Goal: Task Accomplishment & Management: Use online tool/utility

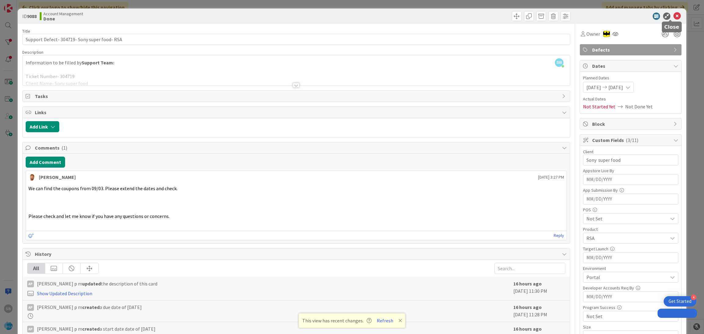
click at [673, 18] on icon at bounding box center [676, 16] width 7 height 7
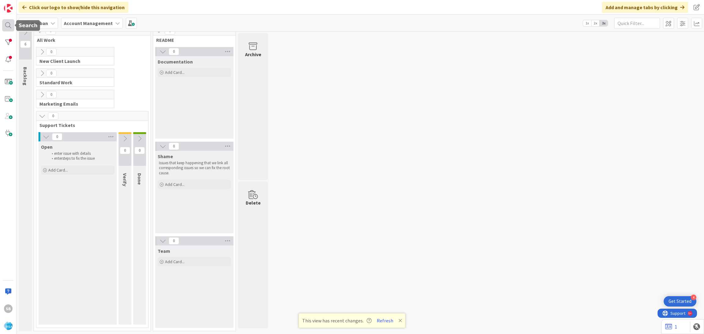
click at [8, 20] on div at bounding box center [8, 25] width 12 height 12
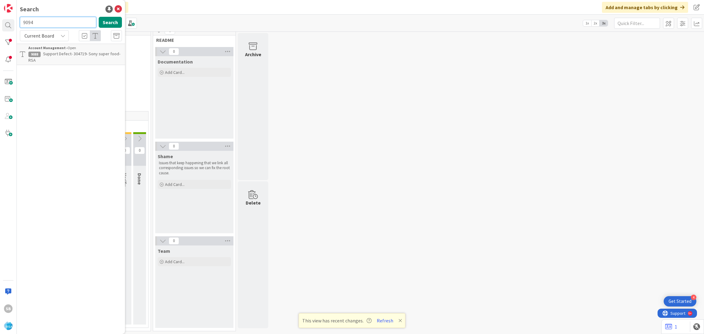
type input "9094"
click at [78, 49] on div "Account Management › Open" at bounding box center [74, 47] width 93 height 5
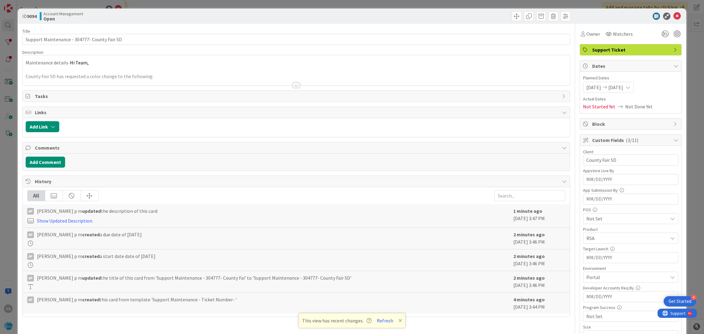
scroll to position [154, 0]
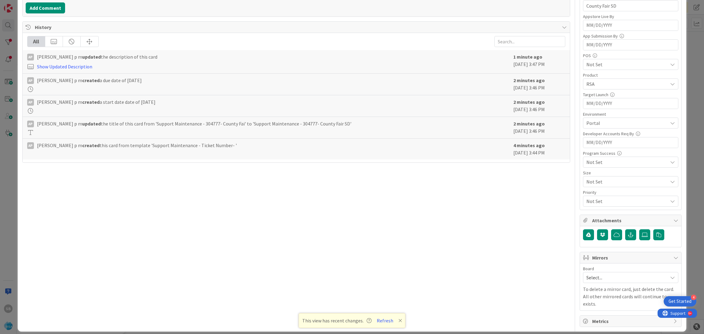
click at [596, 276] on span "Select..." at bounding box center [625, 277] width 78 height 9
click at [601, 322] on span "Software Development" at bounding box center [634, 317] width 81 height 9
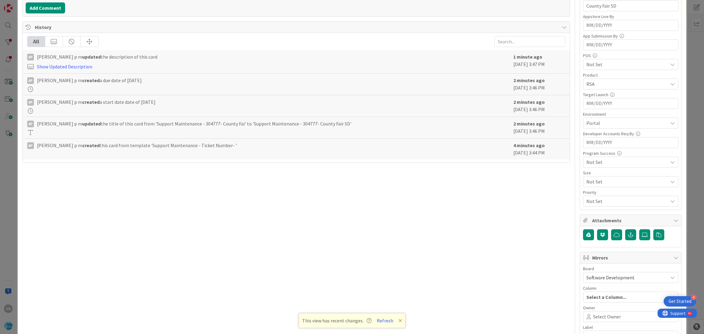
click at [601, 322] on div "Select Owner" at bounding box center [630, 316] width 95 height 11
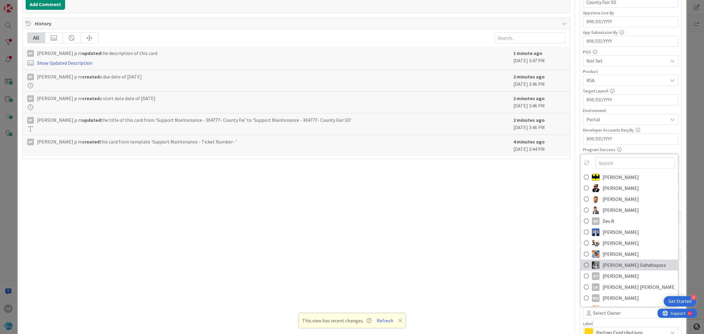
click at [608, 265] on span "[PERSON_NAME] Sidhdhapara" at bounding box center [633, 264] width 63 height 9
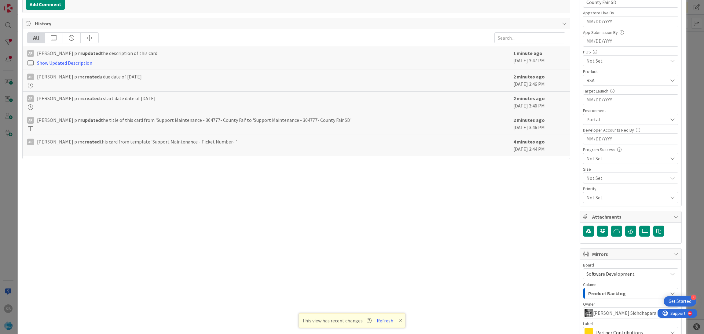
scroll to position [227, 0]
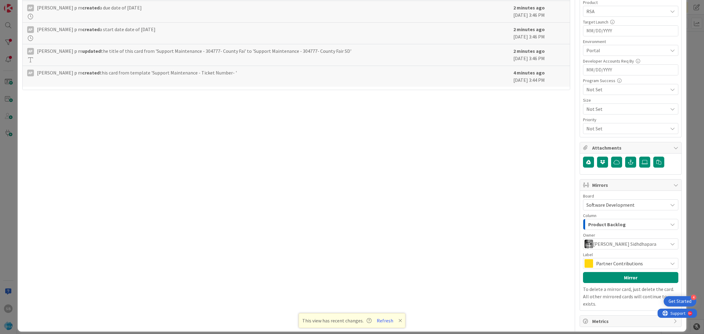
click at [633, 267] on span "Partner Contributions" at bounding box center [630, 263] width 68 height 9
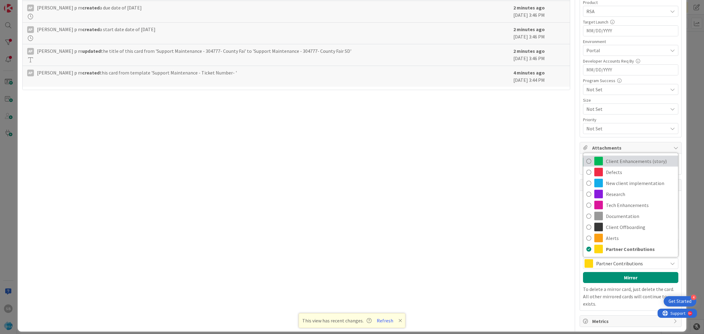
click at [614, 162] on span "Client Enhancements (story)" at bounding box center [640, 161] width 69 height 9
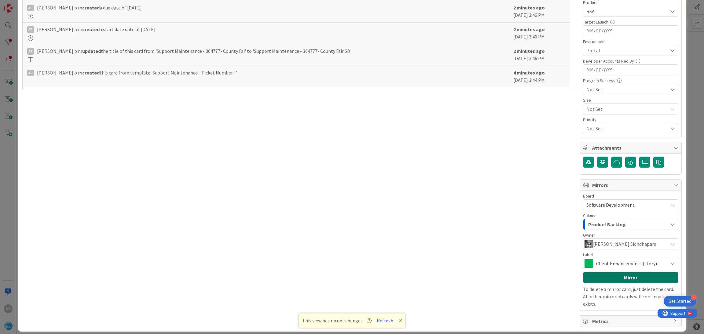
click at [620, 280] on button "Mirror" at bounding box center [630, 277] width 95 height 11
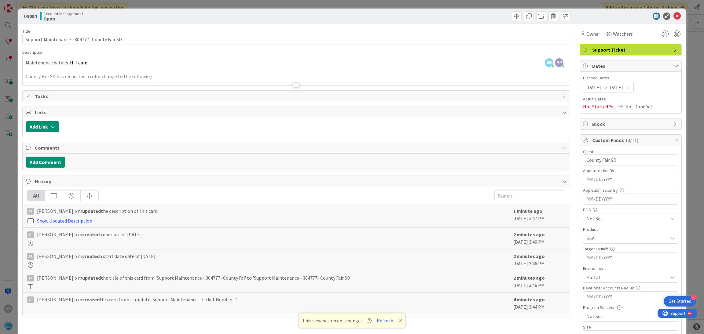
scroll to position [193, 0]
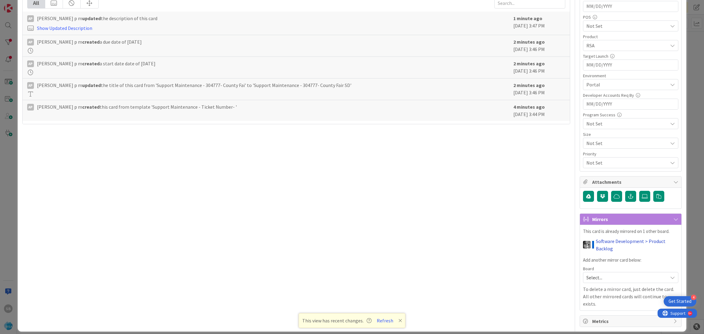
click at [598, 246] on link "Software Development > Product Backlog" at bounding box center [636, 245] width 82 height 15
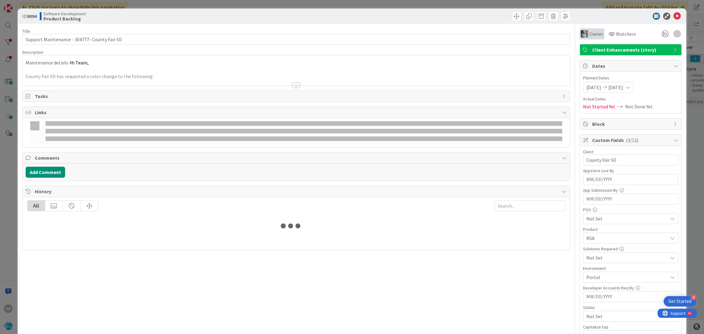
click at [581, 33] on img at bounding box center [584, 33] width 7 height 7
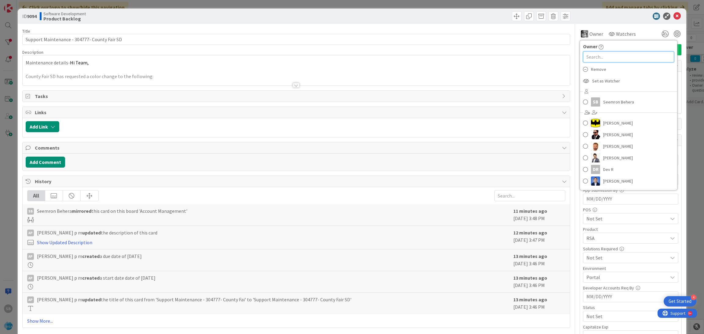
click at [594, 60] on input "text" at bounding box center [628, 56] width 91 height 11
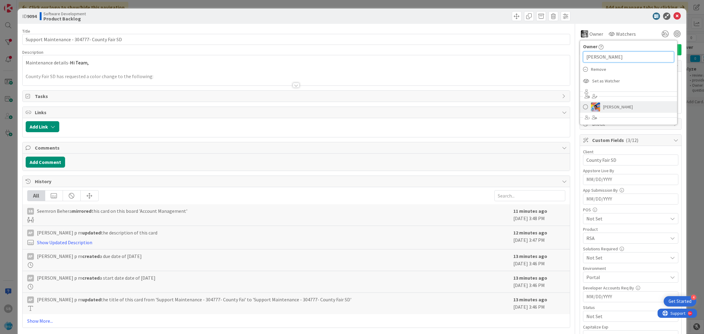
type input "[PERSON_NAME]"
click at [603, 105] on span "[PERSON_NAME]" at bounding box center [618, 106] width 30 height 9
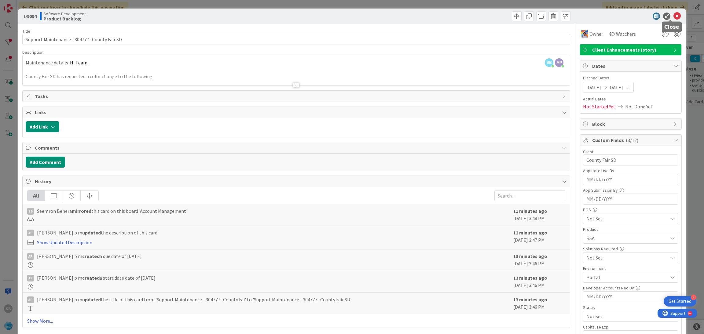
click at [673, 16] on icon at bounding box center [676, 16] width 7 height 7
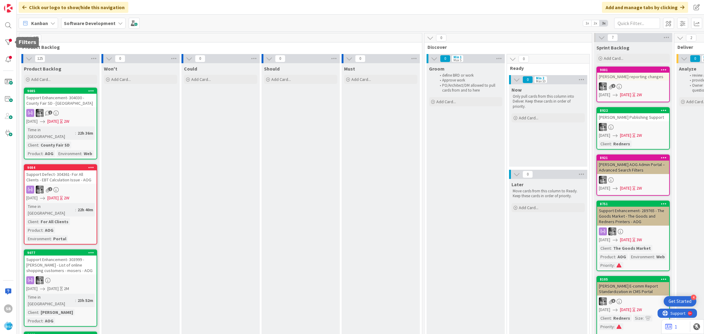
click at [0, 33] on div "SB" at bounding box center [8, 167] width 17 height 334
click at [3, 31] on div at bounding box center [8, 25] width 12 height 12
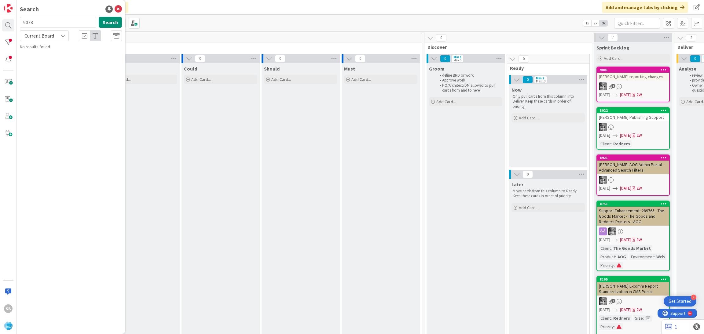
type input "9078"
click at [54, 39] on span "Current Board" at bounding box center [39, 35] width 32 height 9
click at [52, 63] on span "All Boards" at bounding box center [55, 60] width 64 height 9
click at [57, 53] on span "Support Defect- #304430- Superior Grocers- RSA" at bounding box center [67, 57] width 78 height 12
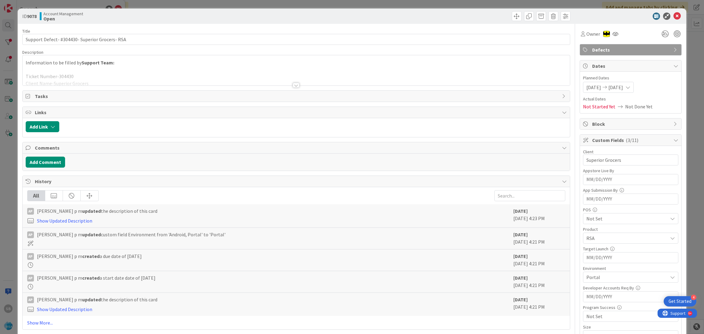
click at [373, 82] on div at bounding box center [296, 78] width 547 height 16
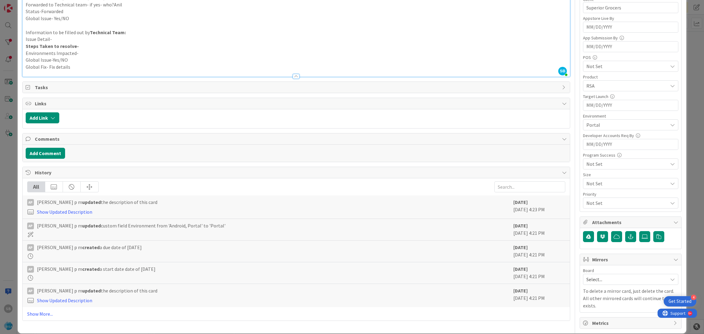
scroll to position [154, 0]
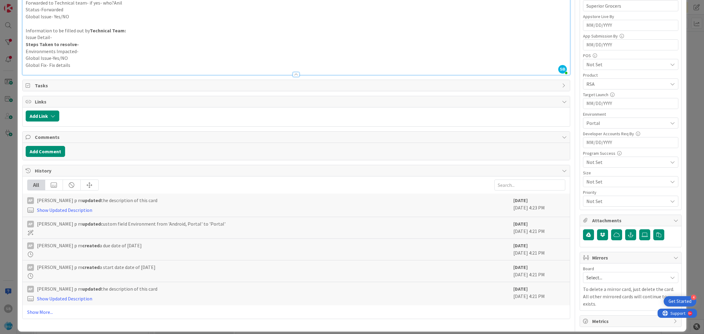
click at [595, 279] on span "Select..." at bounding box center [625, 277] width 78 height 9
click at [595, 320] on span "Software Development" at bounding box center [634, 317] width 81 height 9
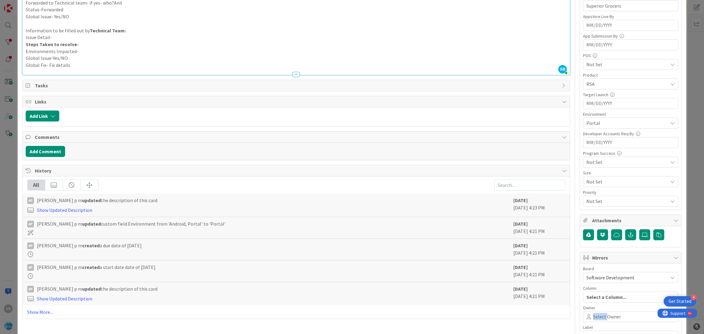
click at [595, 320] on span "Select Owner" at bounding box center [607, 316] width 28 height 7
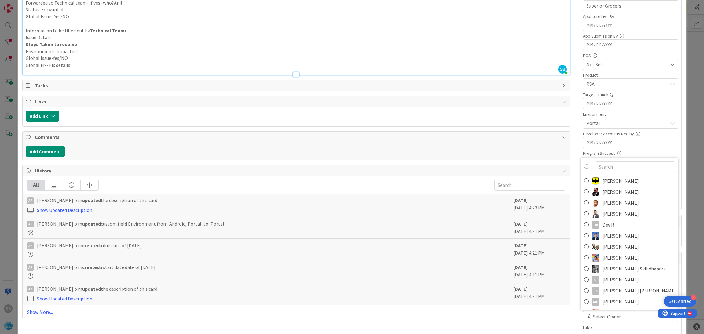
scroll to position [158, 0]
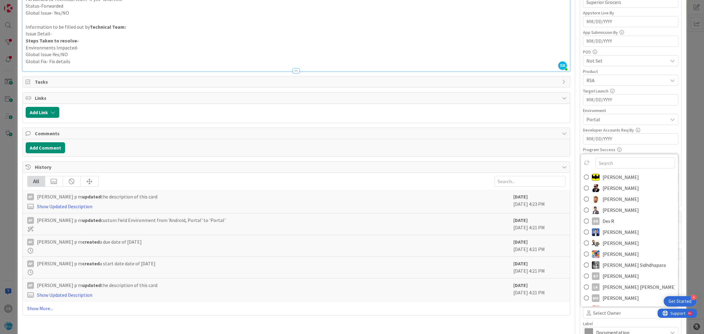
click at [602, 199] on span "[PERSON_NAME]" at bounding box center [620, 199] width 36 height 9
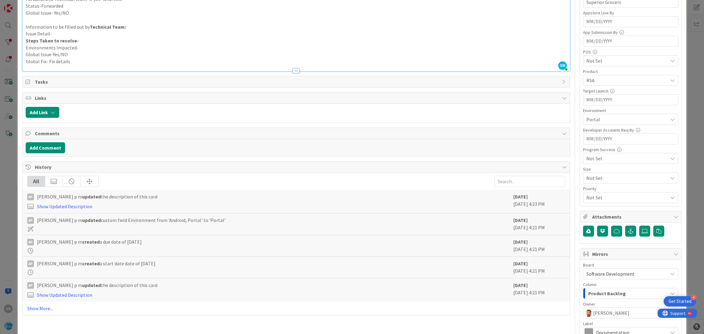
scroll to position [227, 0]
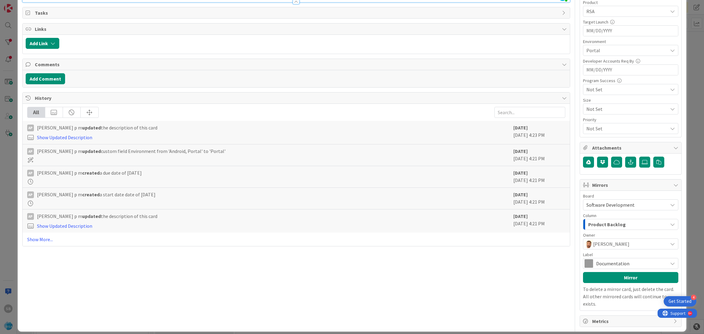
click at [610, 260] on span "Documentation" at bounding box center [630, 263] width 68 height 9
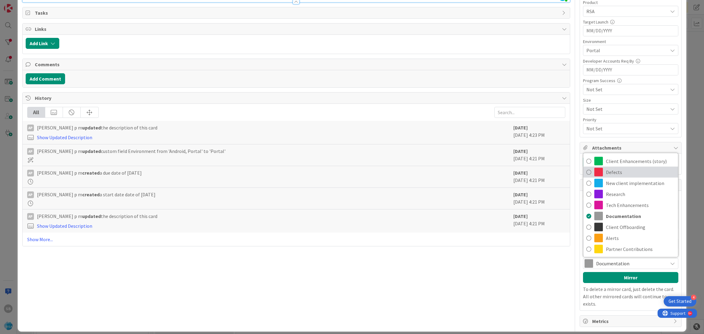
click at [606, 172] on span "Defects" at bounding box center [640, 172] width 69 height 9
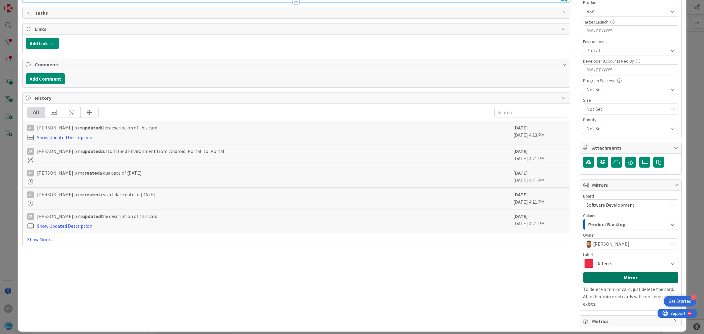
click at [612, 282] on button "Mirror" at bounding box center [630, 277] width 95 height 11
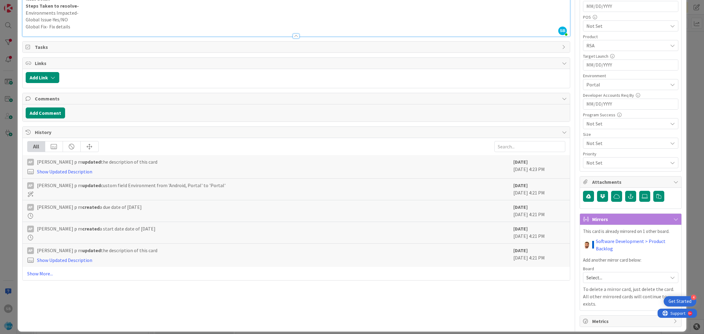
scroll to position [0, 0]
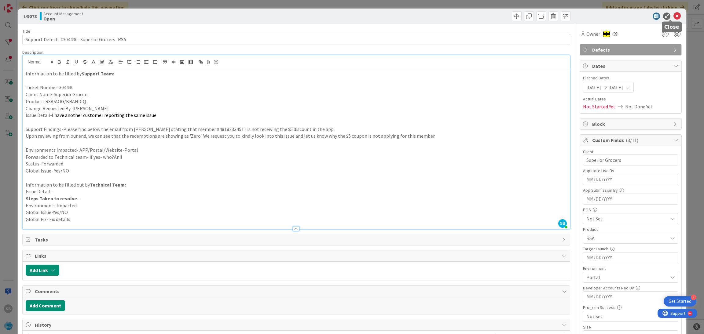
click at [673, 18] on icon at bounding box center [676, 16] width 7 height 7
